Goal: Information Seeking & Learning: Learn about a topic

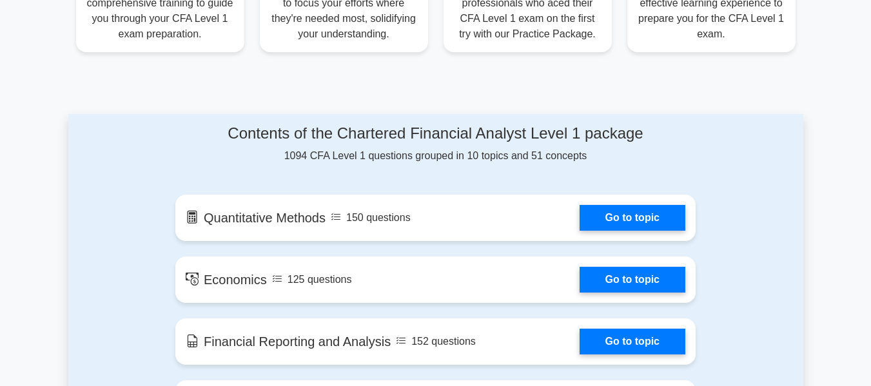
scroll to position [631, 0]
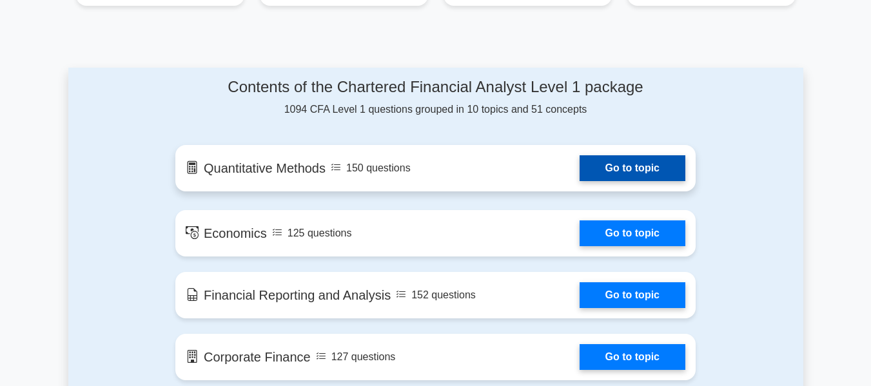
click at [580, 172] on link "Go to topic" at bounding box center [633, 168] width 106 height 26
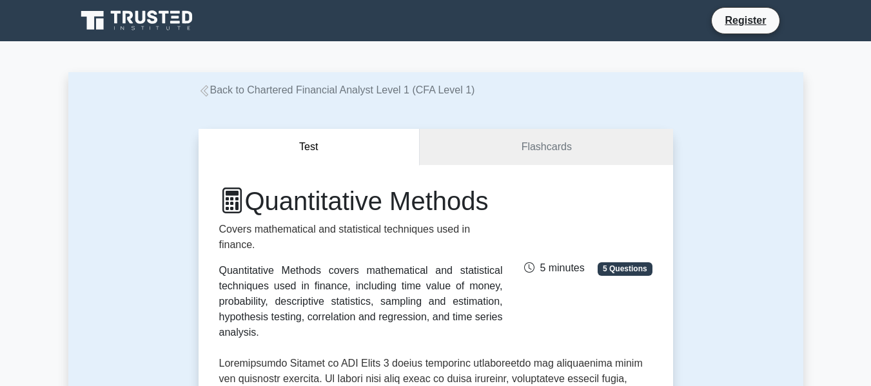
click at [200, 92] on icon at bounding box center [205, 91] width 12 height 12
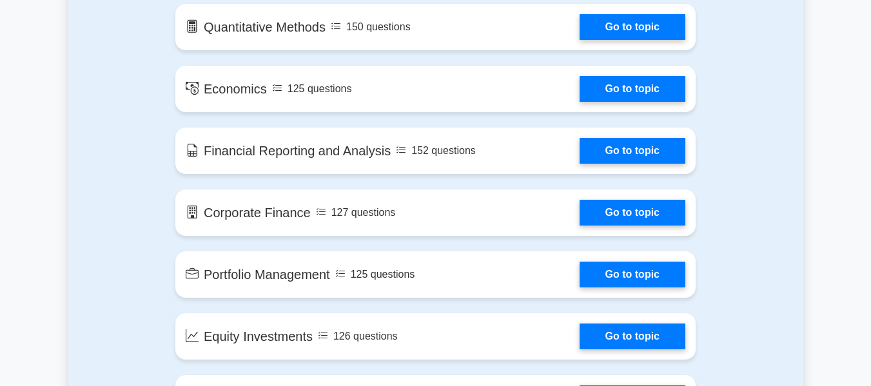
scroll to position [827, 0]
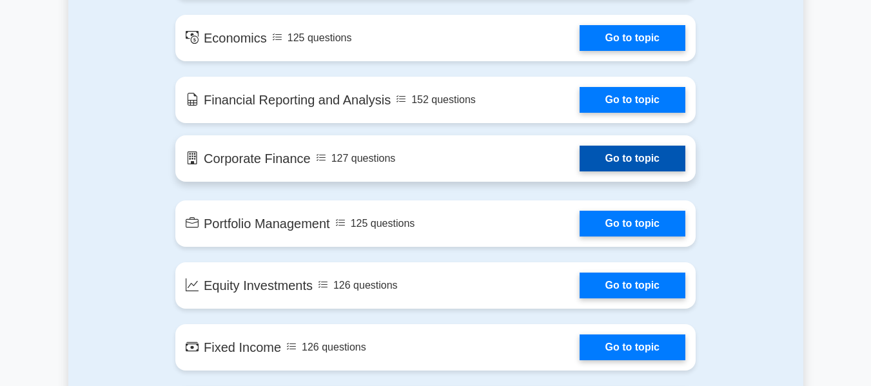
click at [580, 157] on link "Go to topic" at bounding box center [633, 159] width 106 height 26
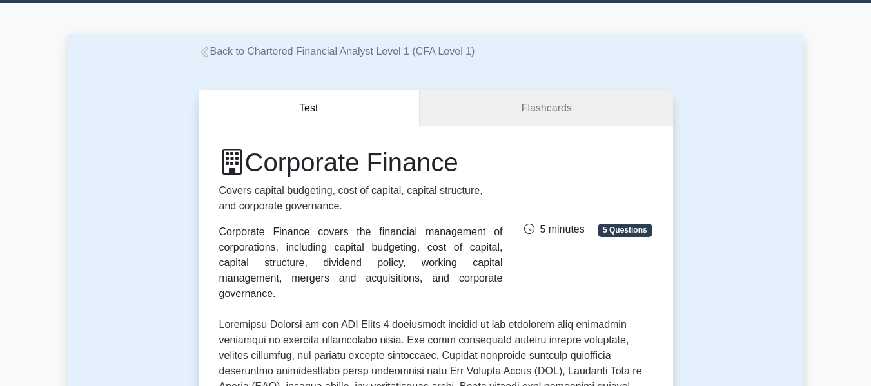
scroll to position [74, 0]
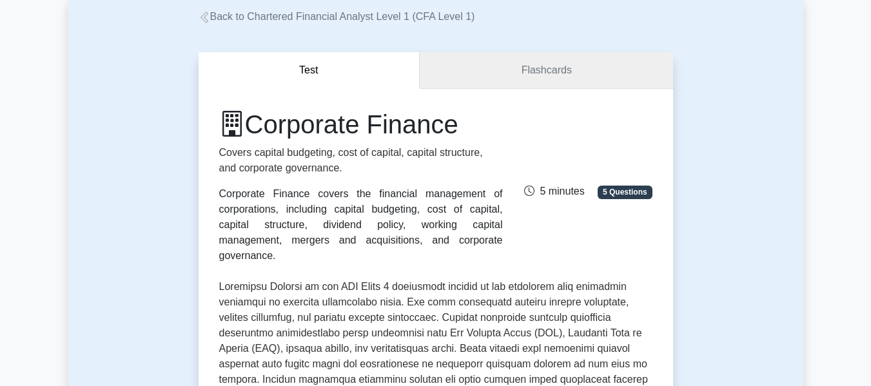
click at [578, 84] on link "Flashcards" at bounding box center [546, 70] width 253 height 37
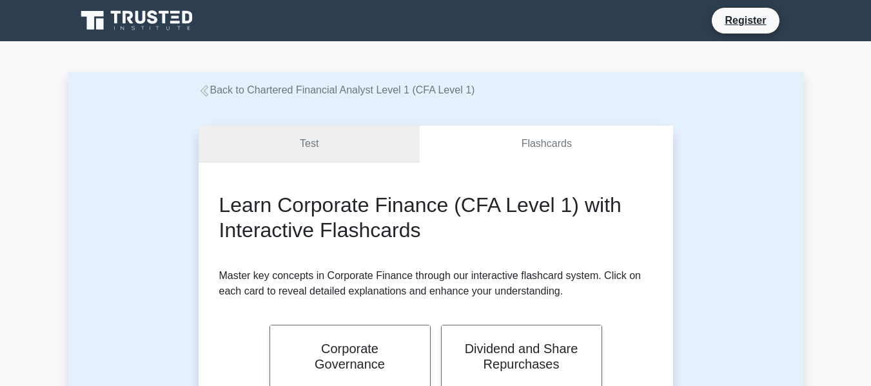
click at [319, 161] on link "Test" at bounding box center [310, 144] width 222 height 37
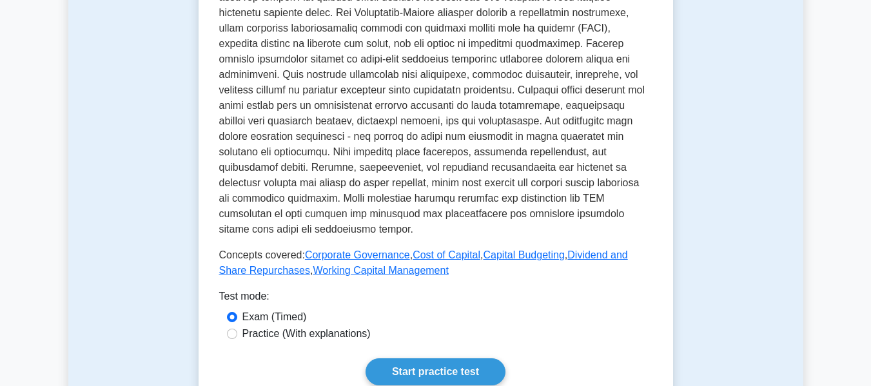
scroll to position [560, 0]
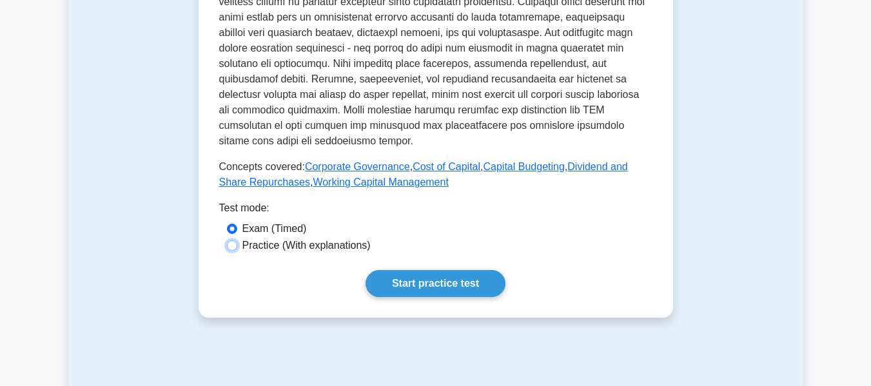
click at [237, 241] on input "Practice (With explanations)" at bounding box center [232, 246] width 10 height 10
radio input "true"
click at [227, 221] on div "Exam (Timed)" at bounding box center [436, 228] width 418 height 15
click at [234, 224] on input "Exam (Timed)" at bounding box center [232, 229] width 10 height 10
radio input "true"
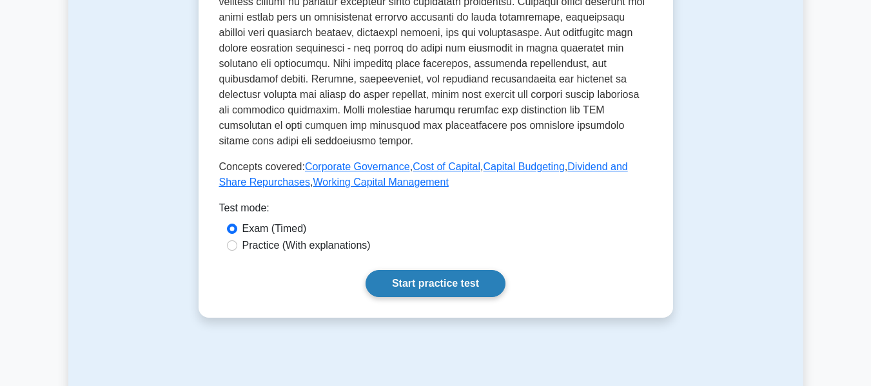
click at [422, 270] on link "Start practice test" at bounding box center [436, 283] width 140 height 27
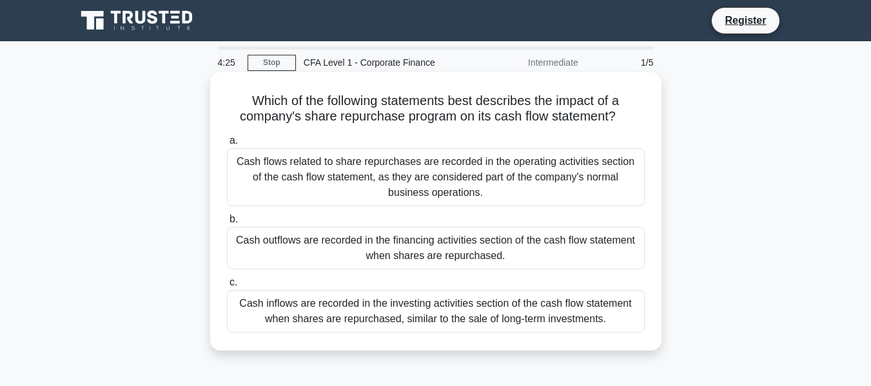
click at [368, 180] on div "Cash flows related to share repurchases are recorded in the operating activitie…" at bounding box center [436, 177] width 418 height 58
click at [227, 145] on input "a. Cash flows related to share repurchases are recorded in the operating activi…" at bounding box center [227, 141] width 0 height 8
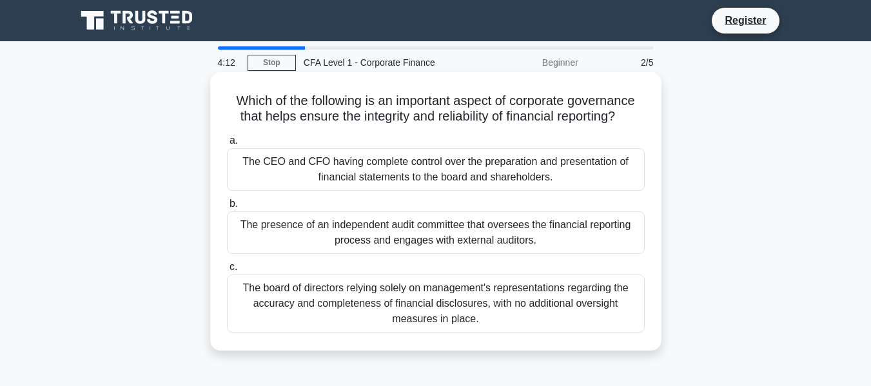
click at [432, 232] on div "The presence of an independent audit committee that oversees the financial repo…" at bounding box center [436, 233] width 418 height 43
click at [227, 208] on input "b. The presence of an independent audit committee that oversees the financial r…" at bounding box center [227, 204] width 0 height 8
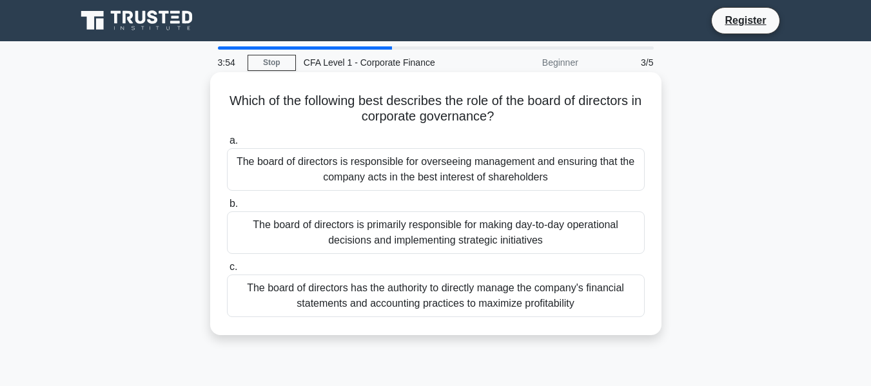
click at [562, 164] on div "The board of directors is responsible for overseeing management and ensuring th…" at bounding box center [436, 169] width 418 height 43
click at [227, 145] on input "a. The board of directors is responsible for overseeing management and ensuring…" at bounding box center [227, 141] width 0 height 8
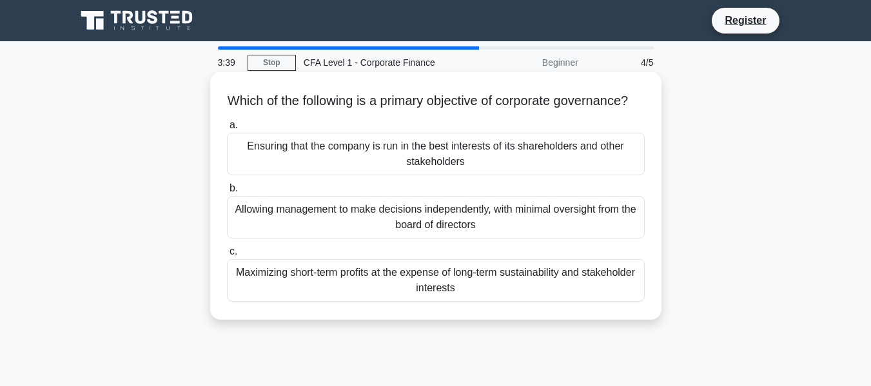
click at [531, 169] on div "Ensuring that the company is run in the best interests of its shareholders and …" at bounding box center [436, 154] width 418 height 43
click at [227, 130] on input "a. Ensuring that the company is run in the best interests of its shareholders a…" at bounding box center [227, 125] width 0 height 8
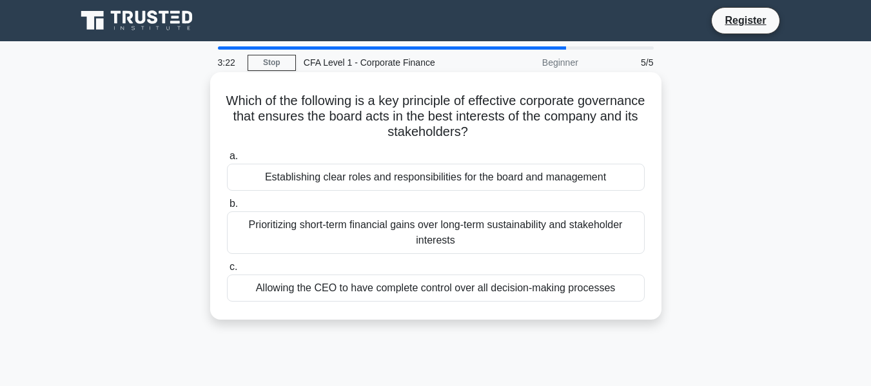
click at [432, 166] on div "Establishing clear roles and responsibilities for the board and management" at bounding box center [436, 177] width 418 height 27
click at [227, 161] on input "a. Establishing clear roles and responsibilities for the board and management" at bounding box center [227, 156] width 0 height 8
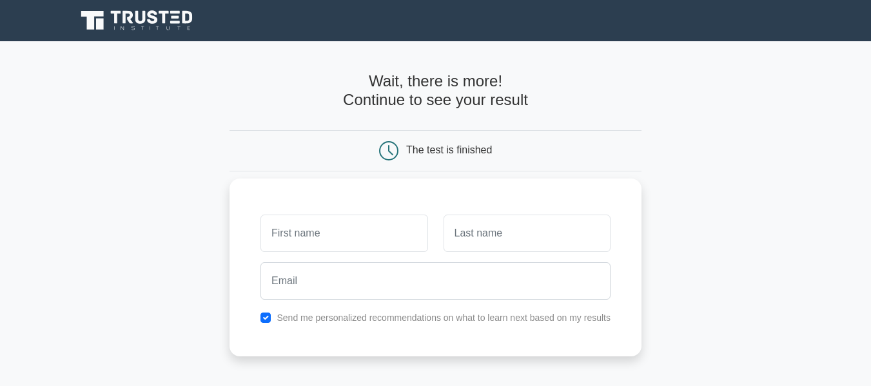
click at [354, 224] on input "text" at bounding box center [344, 233] width 167 height 37
type input "[PERSON_NAME]"
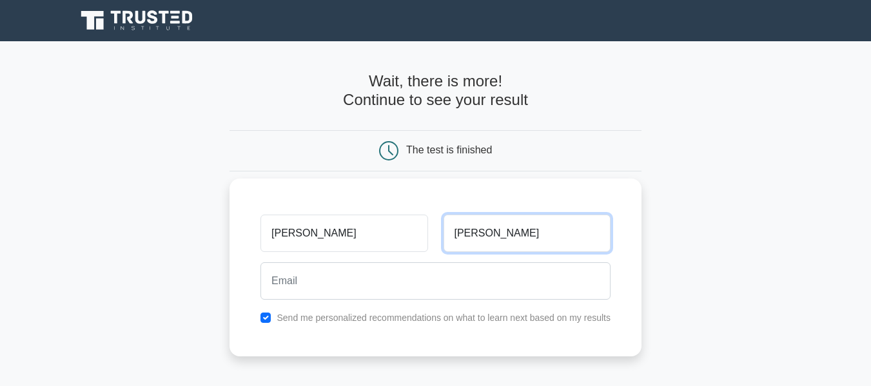
type input "[PERSON_NAME]"
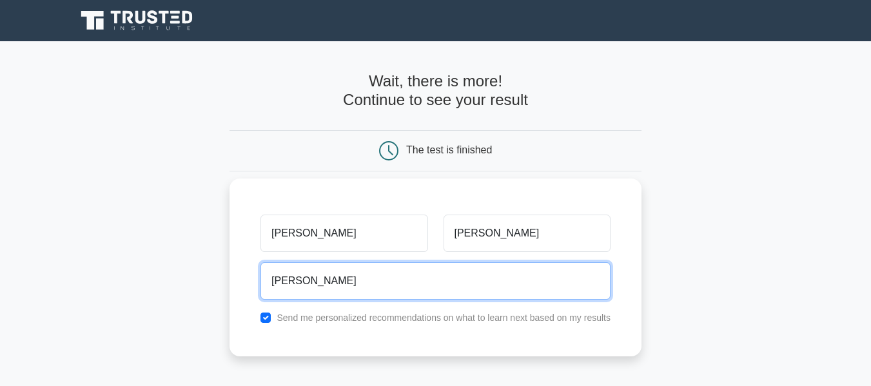
type input "jaydesai799@gmail.com"
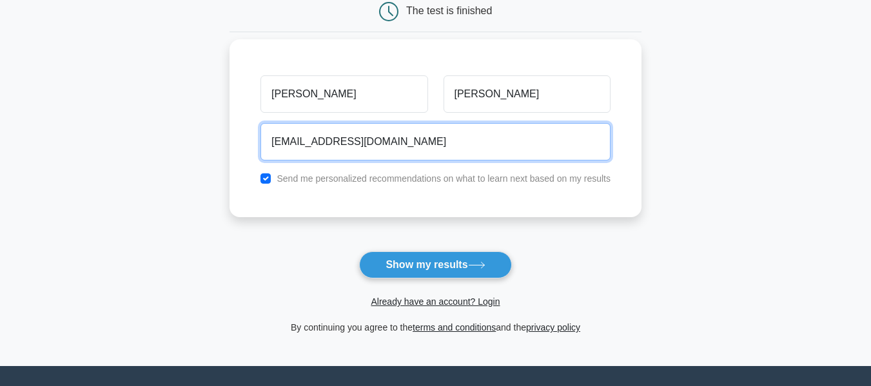
scroll to position [140, 0]
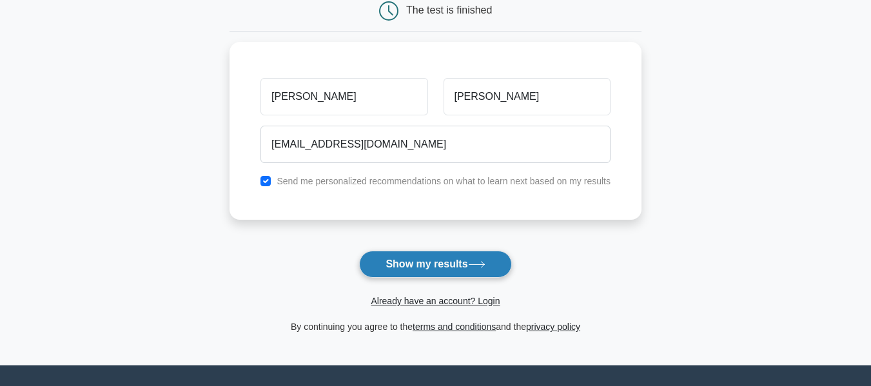
click at [441, 268] on button "Show my results" at bounding box center [435, 264] width 152 height 27
